Goal: Task Accomplishment & Management: Manage account settings

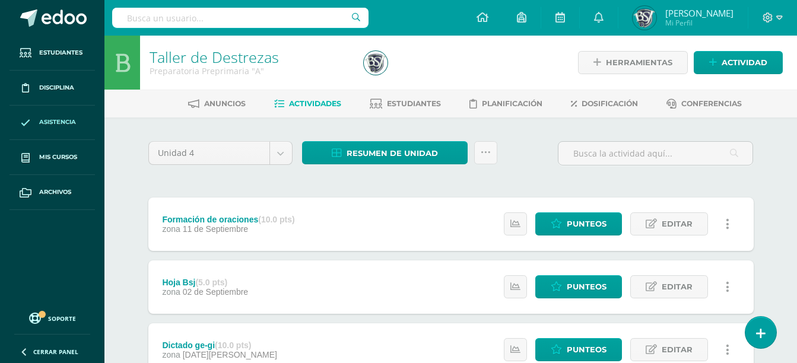
click at [64, 125] on span "Asistencia" at bounding box center [57, 122] width 37 height 9
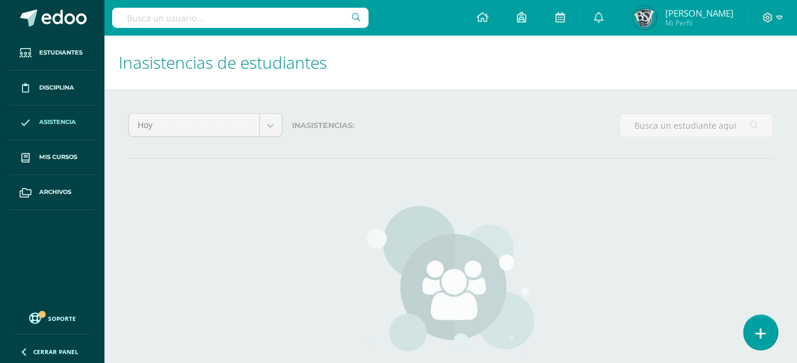
click at [764, 340] on icon at bounding box center [761, 334] width 11 height 14
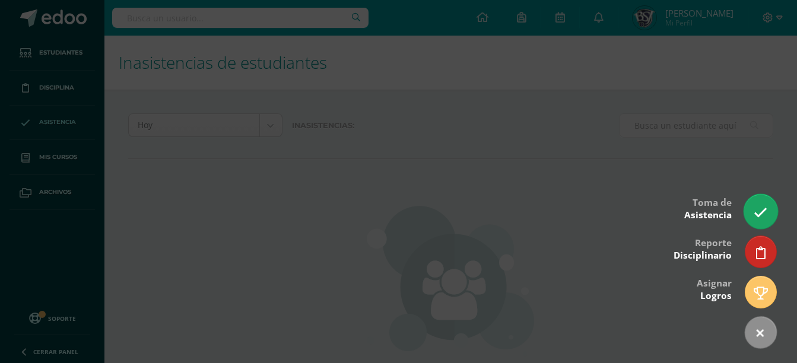
click at [758, 195] on link at bounding box center [761, 211] width 34 height 34
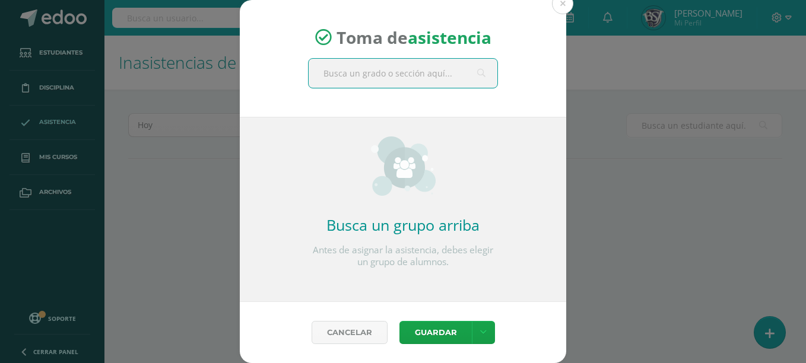
click at [448, 81] on input "text" at bounding box center [403, 73] width 189 height 29
type input "prep"
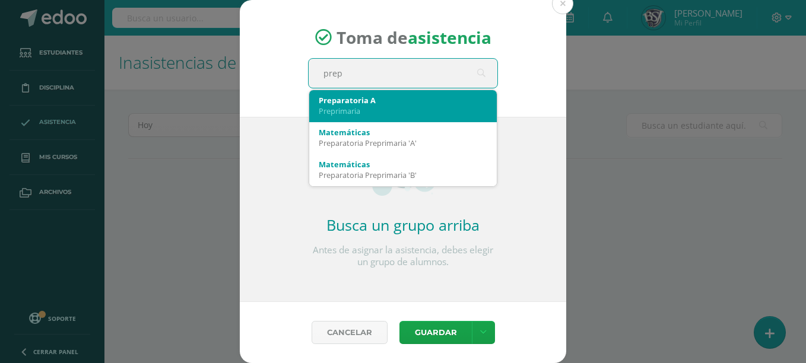
click at [408, 109] on div "Preprimaria" at bounding box center [403, 111] width 169 height 11
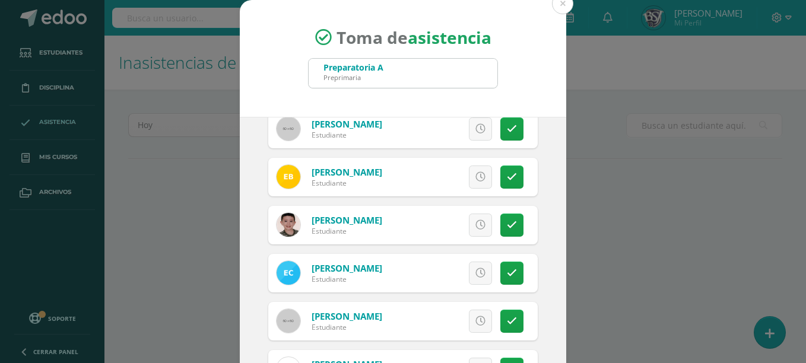
scroll to position [102, 0]
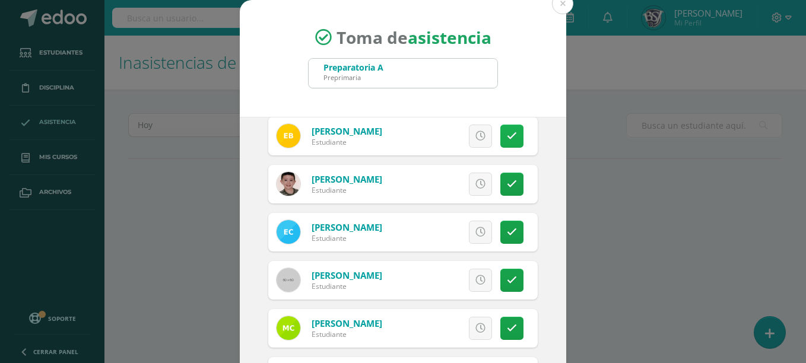
click at [507, 134] on icon at bounding box center [512, 136] width 10 height 10
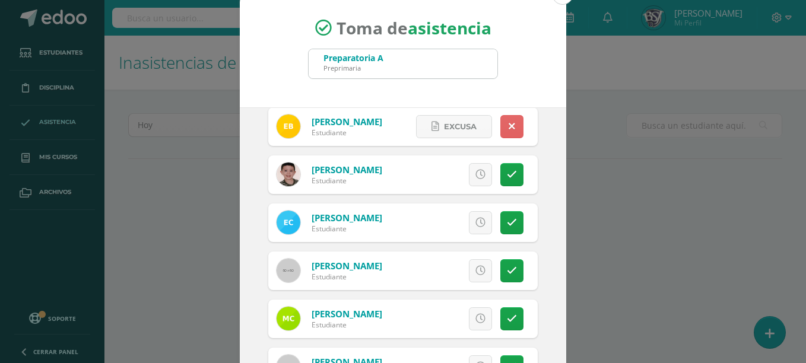
scroll to position [12, 0]
